Goal: Navigation & Orientation: Find specific page/section

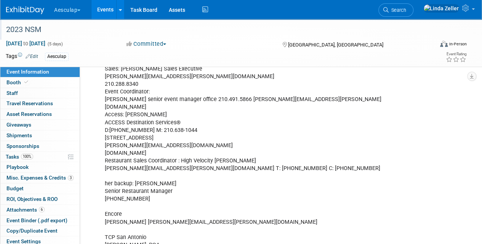
scroll to position [305, 0]
click at [67, 9] on button "Aesculap" at bounding box center [71, 8] width 37 height 17
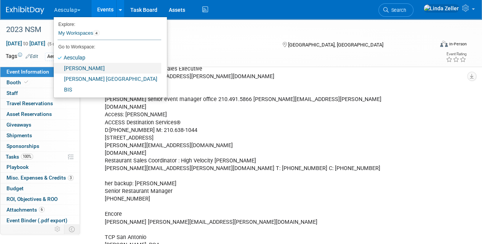
click at [75, 65] on link "[PERSON_NAME]" at bounding box center [107, 68] width 107 height 11
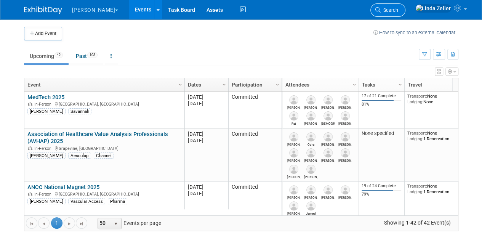
click at [405, 6] on link "Search" at bounding box center [387, 9] width 35 height 13
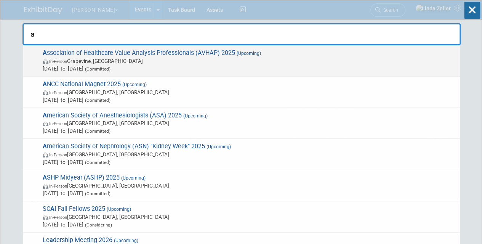
type input "a"
click at [62, 59] on span "In-Person" at bounding box center [58, 61] width 18 height 5
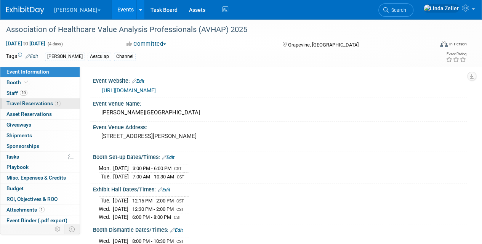
click at [14, 101] on span "Travel Reservations 1" at bounding box center [33, 103] width 54 height 6
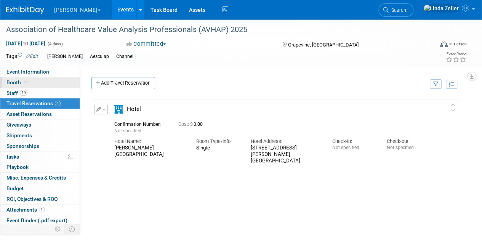
click at [18, 82] on span "Booth" at bounding box center [17, 82] width 23 height 6
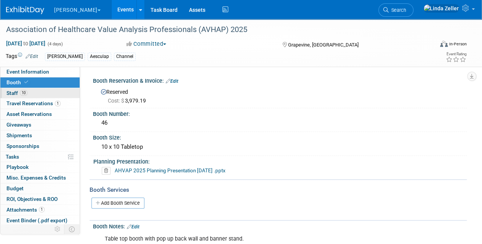
click at [19, 93] on span "Staff 10" at bounding box center [16, 93] width 21 height 6
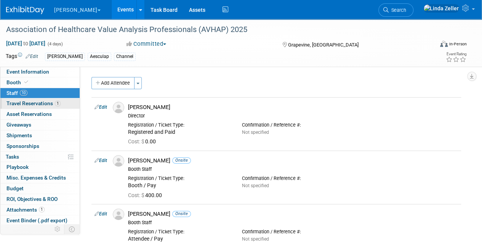
click at [10, 104] on span "Travel Reservations 1" at bounding box center [33, 103] width 54 height 6
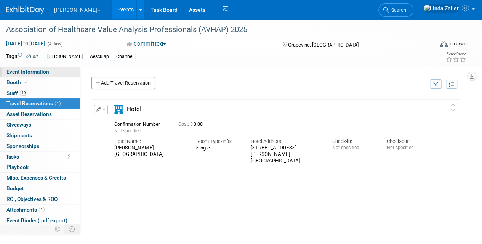
click at [20, 69] on span "Event Information" at bounding box center [27, 72] width 43 height 6
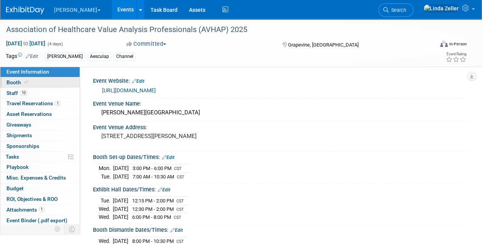
click at [21, 80] on span "Booth" at bounding box center [17, 82] width 23 height 6
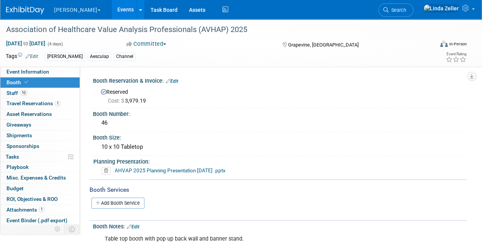
click at [112, 8] on link "Events" at bounding box center [126, 9] width 28 height 19
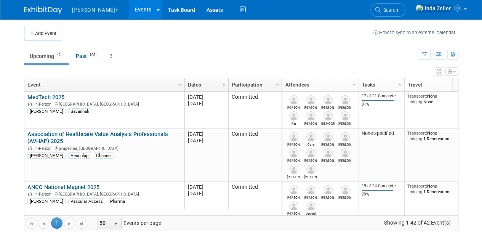
click at [83, 11] on button "[PERSON_NAME]" at bounding box center [99, 8] width 57 height 17
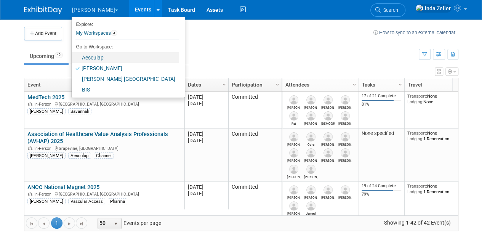
click at [91, 59] on link "Aesculap" at bounding box center [125, 57] width 107 height 11
